Goal: Information Seeking & Learning: Learn about a topic

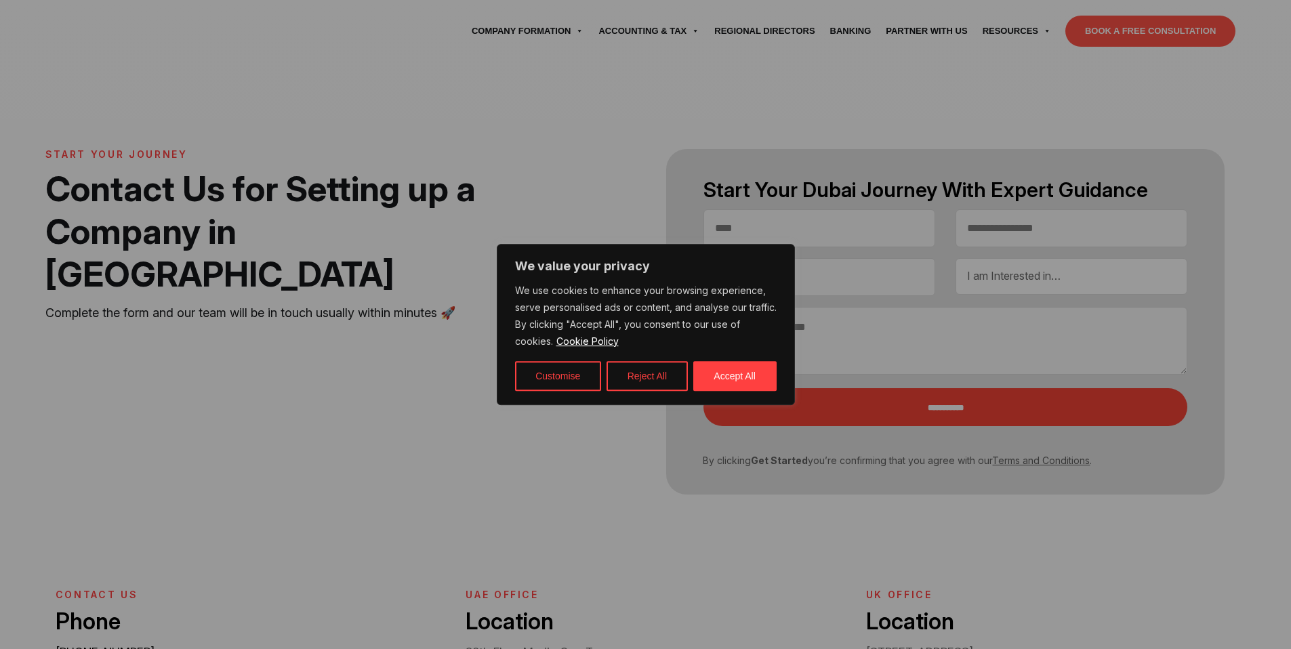
select select "Contact form"
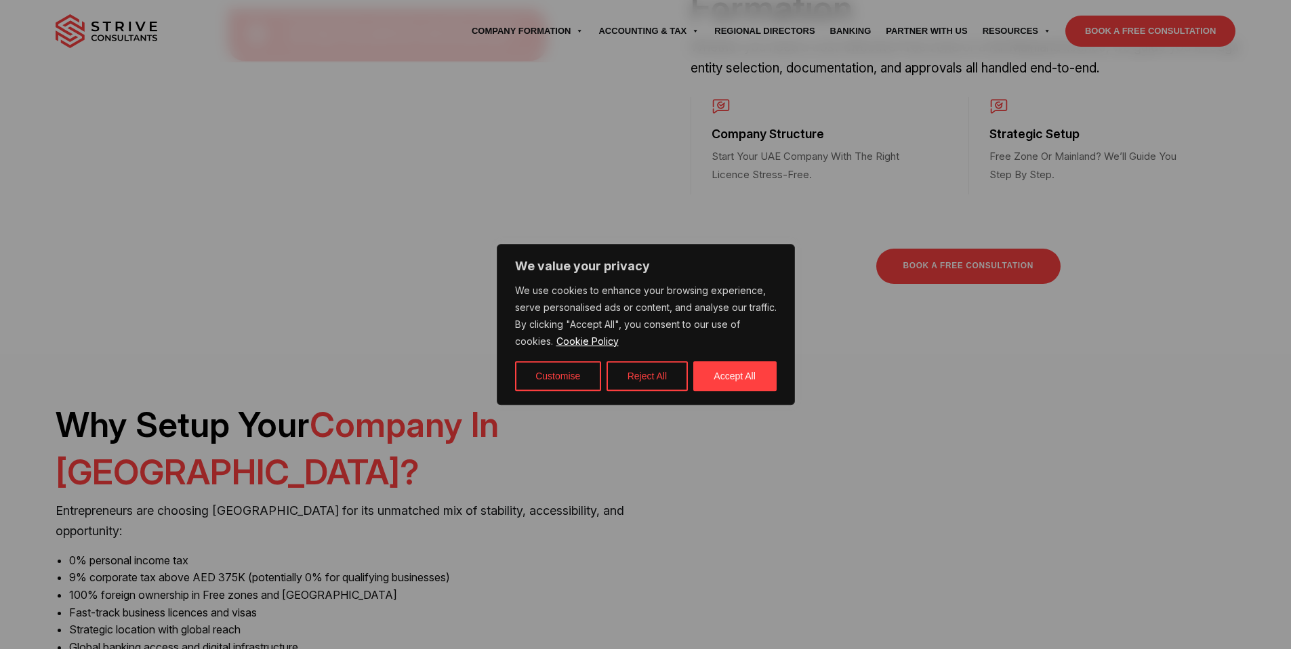
scroll to position [811, 0]
click at [731, 371] on button "Accept All" at bounding box center [734, 376] width 83 height 30
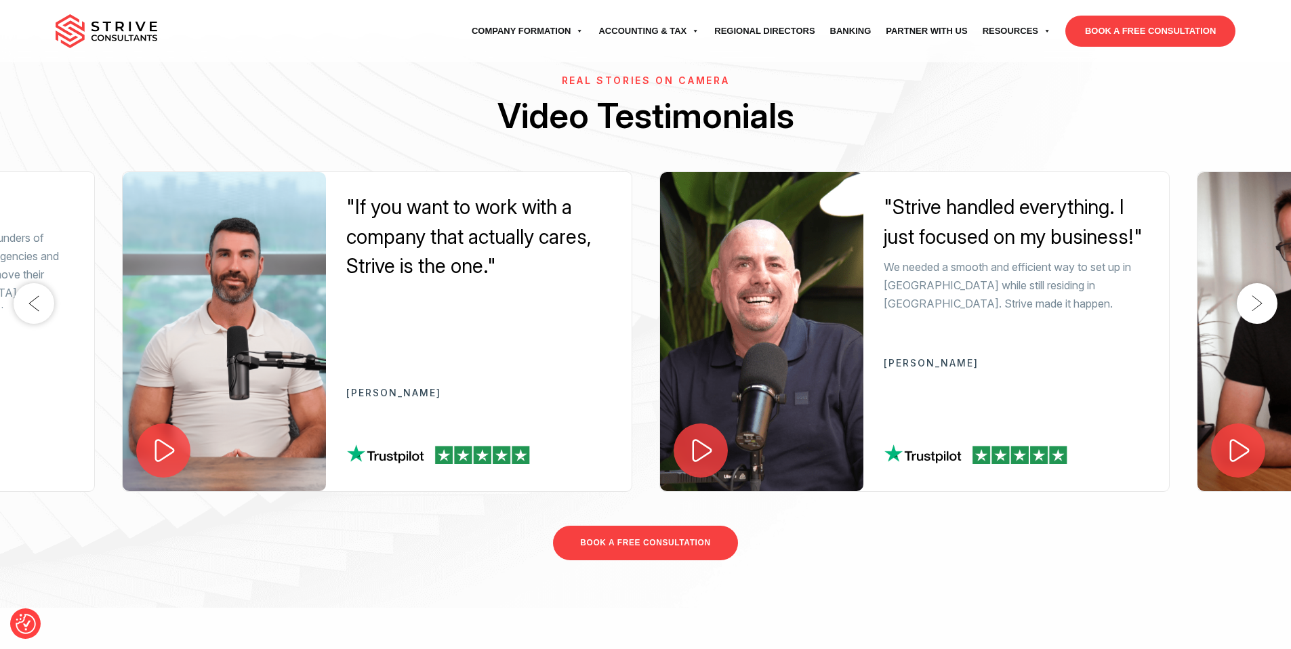
scroll to position [2274, 0]
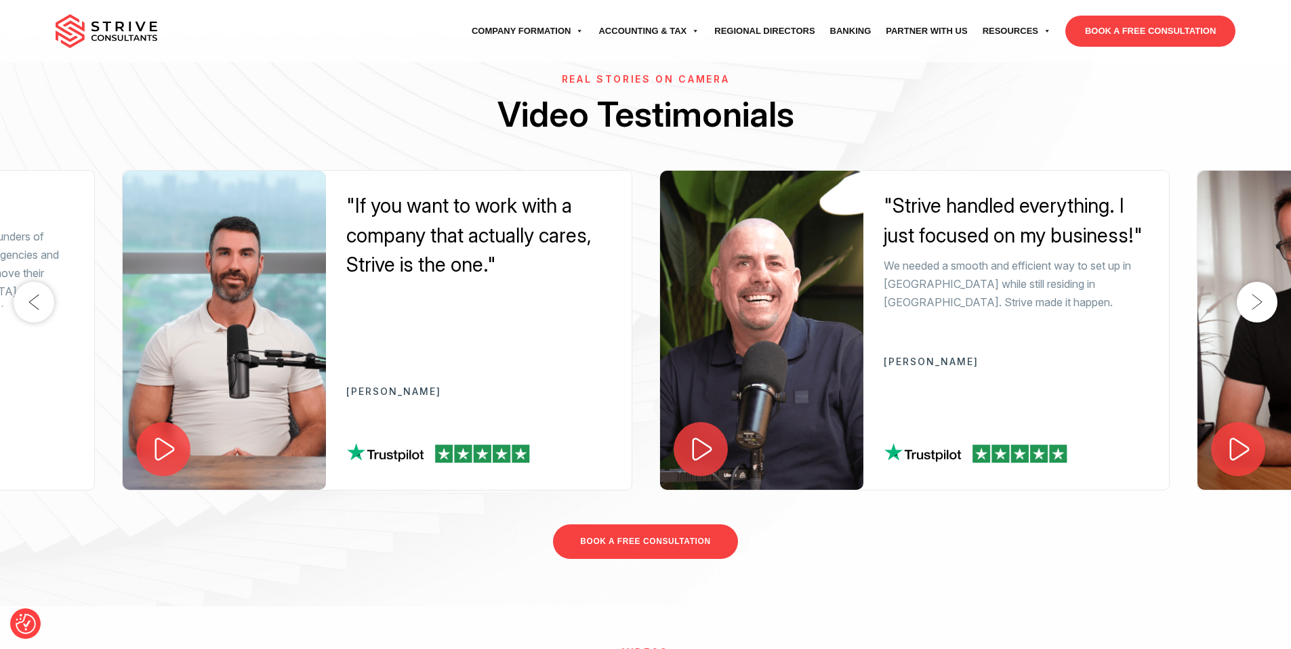
click at [1245, 309] on button "Next" at bounding box center [1257, 302] width 41 height 41
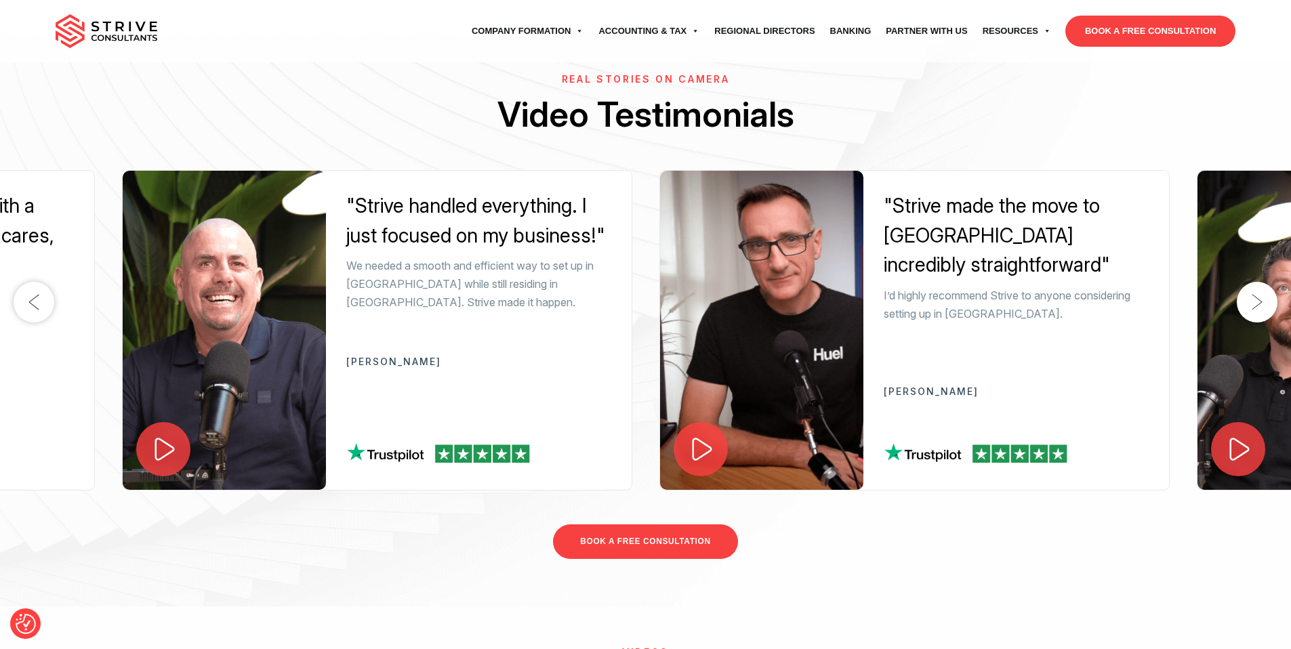
click at [1245, 309] on button "Next" at bounding box center [1257, 302] width 41 height 41
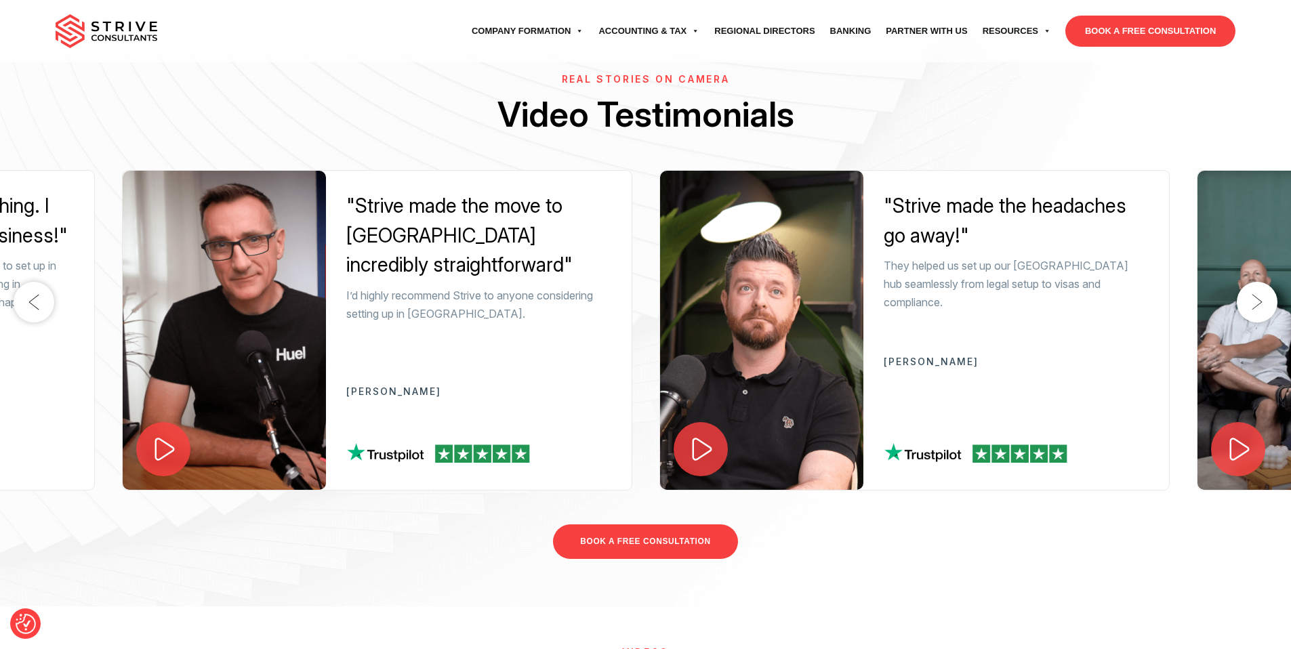
click at [1257, 298] on button "Next" at bounding box center [1257, 302] width 41 height 41
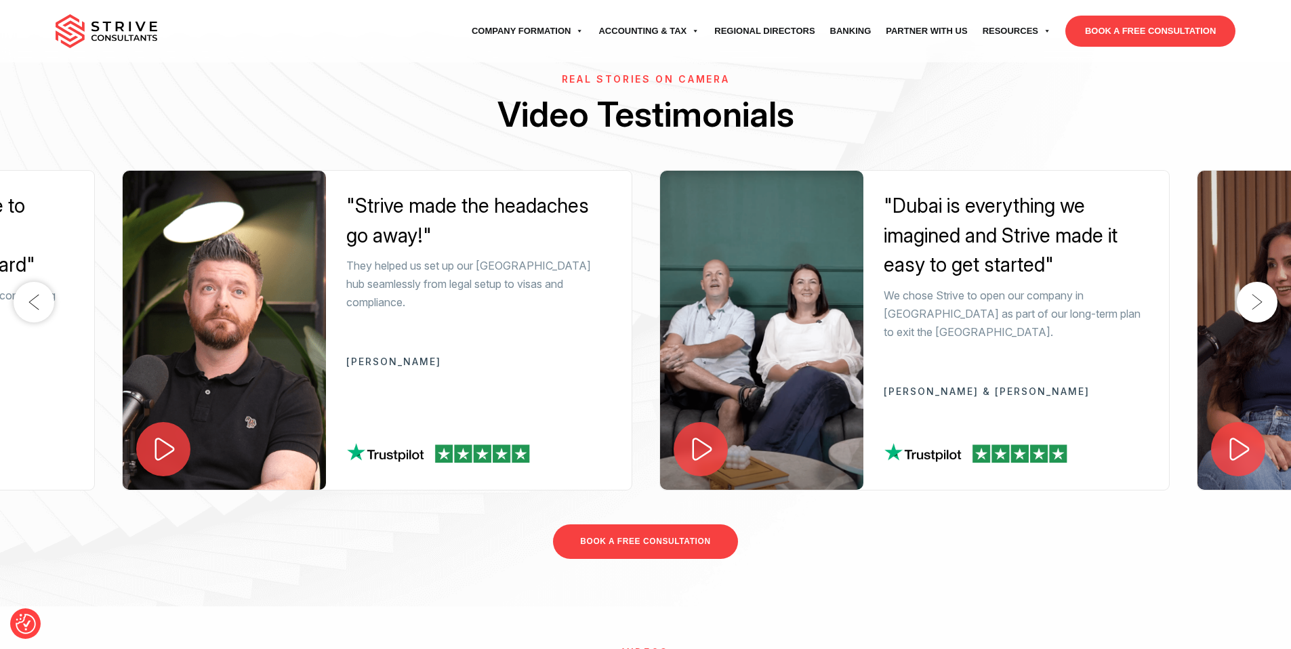
click at [1257, 298] on button "Next" at bounding box center [1257, 302] width 41 height 41
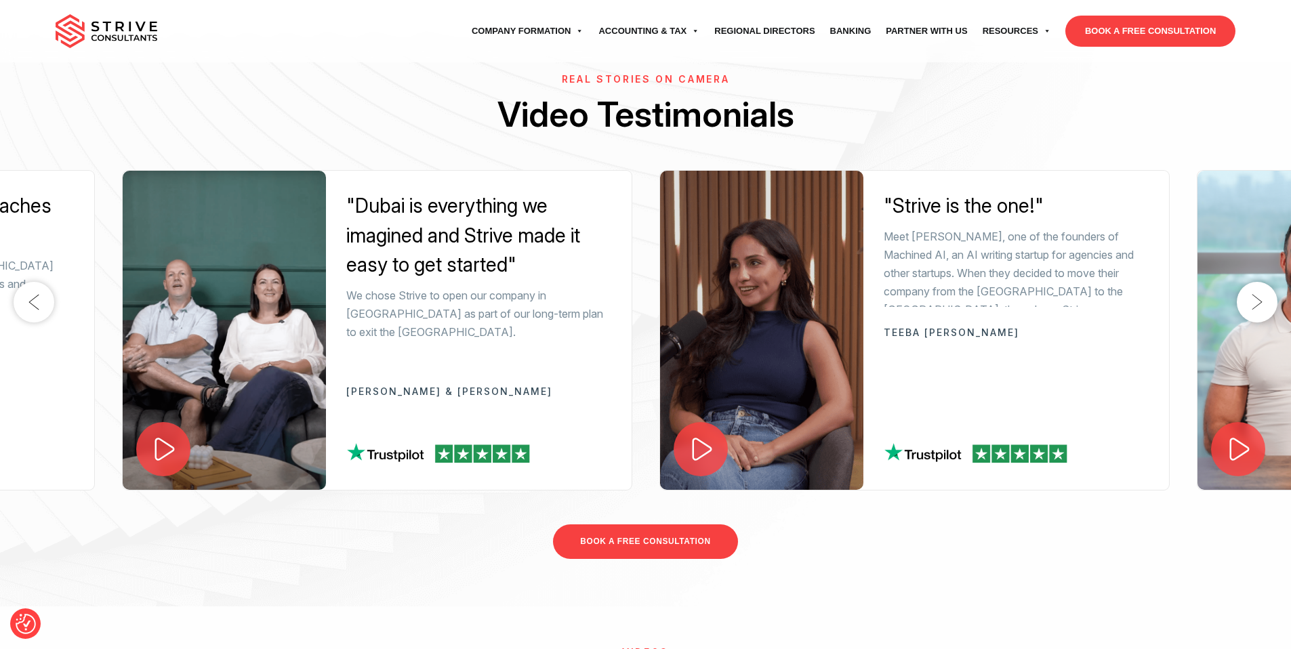
click at [1257, 298] on button "Next" at bounding box center [1257, 302] width 41 height 41
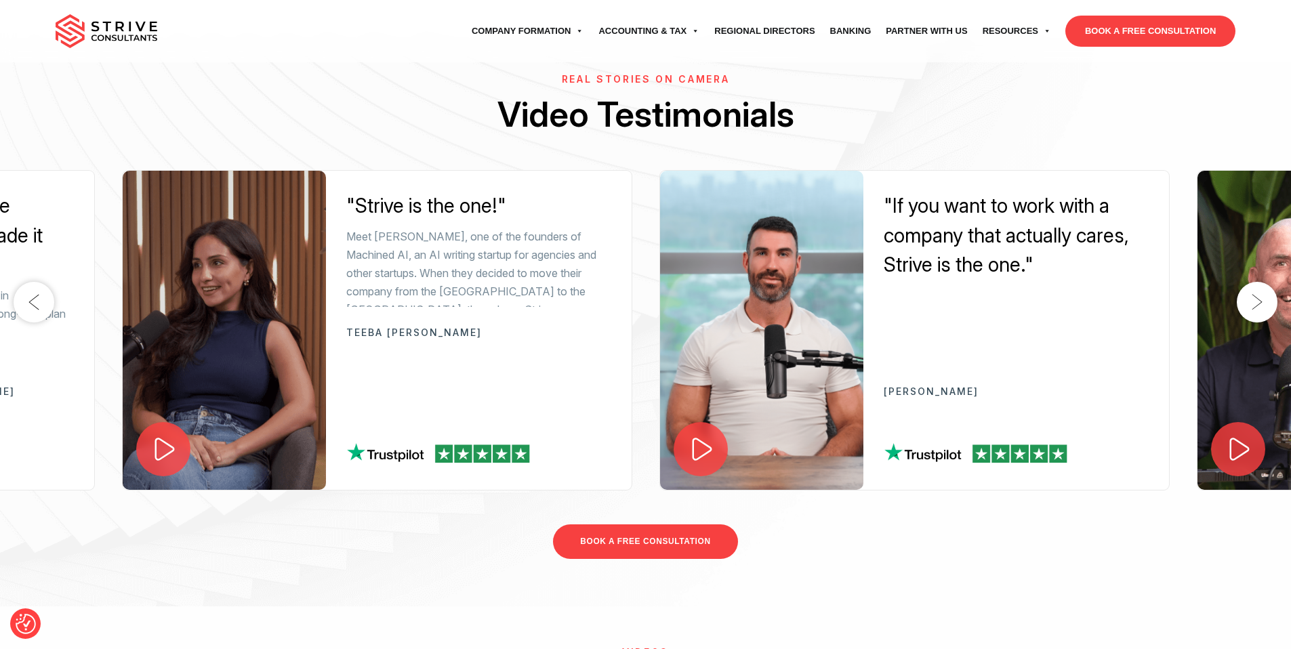
click at [1257, 298] on button "Next" at bounding box center [1257, 302] width 41 height 41
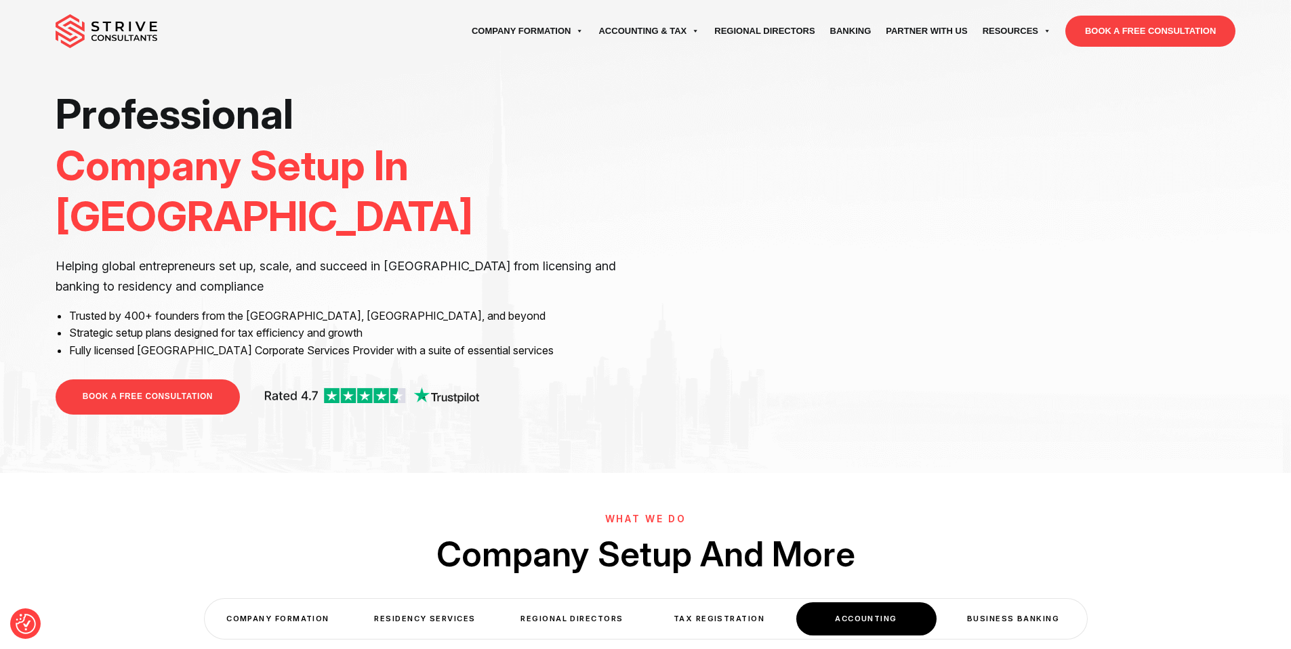
scroll to position [0, 0]
